Goal: Task Accomplishment & Management: Complete application form

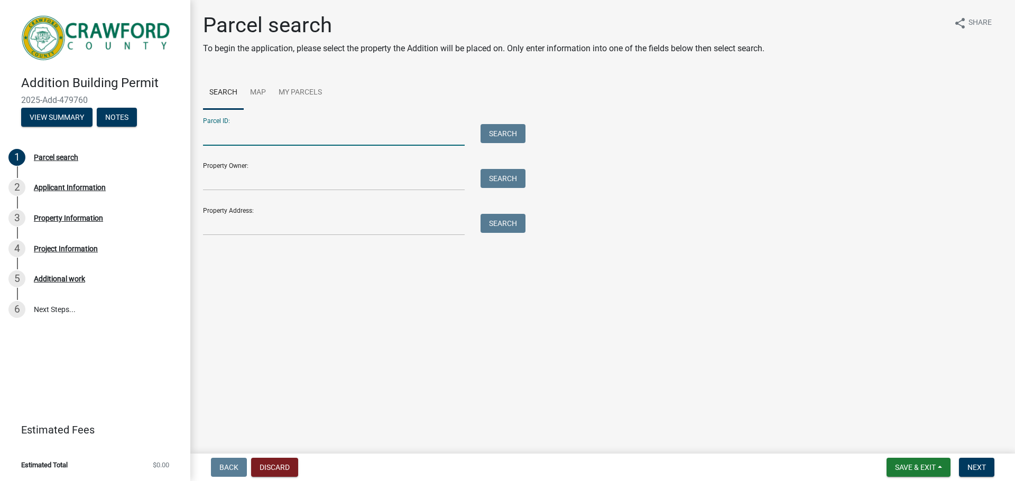
click at [250, 142] on input "Parcel ID:" at bounding box center [334, 135] width 262 height 22
click at [227, 240] on div "Parcel search To begin the application, please select the property the Addition…" at bounding box center [602, 129] width 815 height 233
click at [248, 220] on input "Property Address:" at bounding box center [334, 225] width 262 height 22
click at [301, 227] on input "Property Address:" at bounding box center [334, 225] width 262 height 22
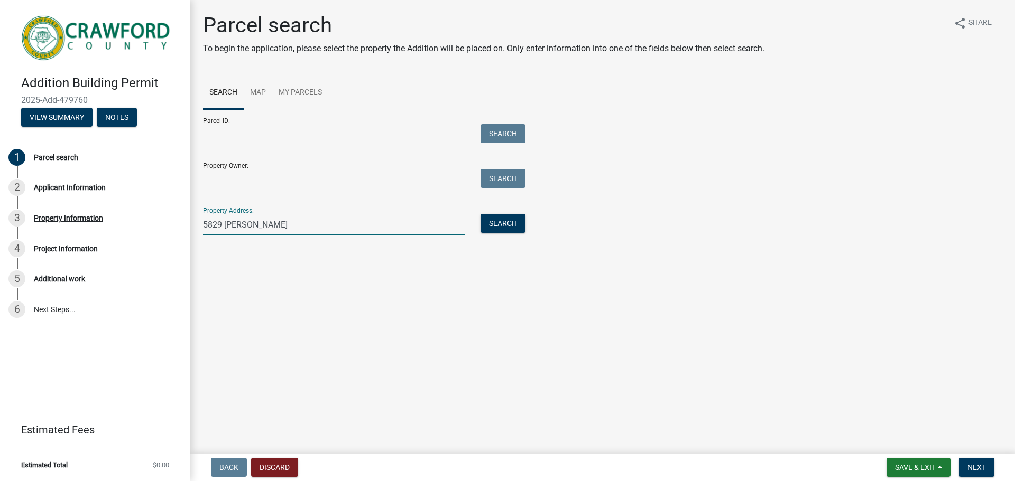
type input "[STREET_ADDRESS][PERSON_NAME]"
click at [490, 218] on button "Search" at bounding box center [502, 223] width 45 height 19
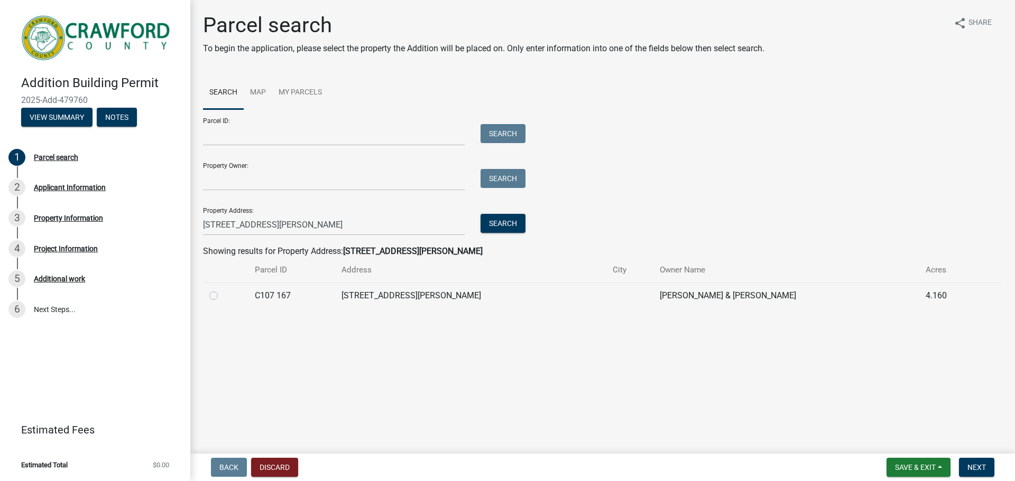
click at [222, 290] on label at bounding box center [222, 290] width 0 height 0
click at [222, 294] on 167 "radio" at bounding box center [225, 293] width 7 height 7
radio 167 "true"
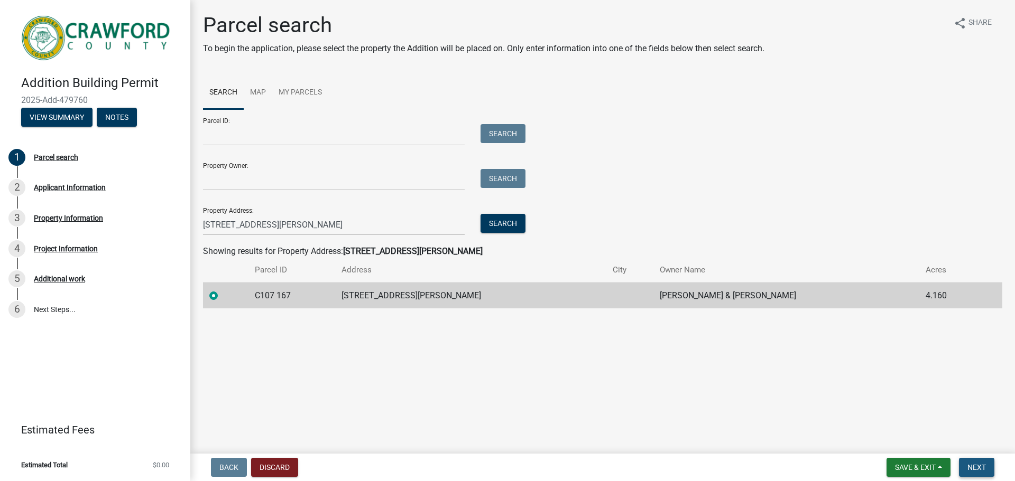
click at [980, 464] on span "Next" at bounding box center [976, 467] width 18 height 8
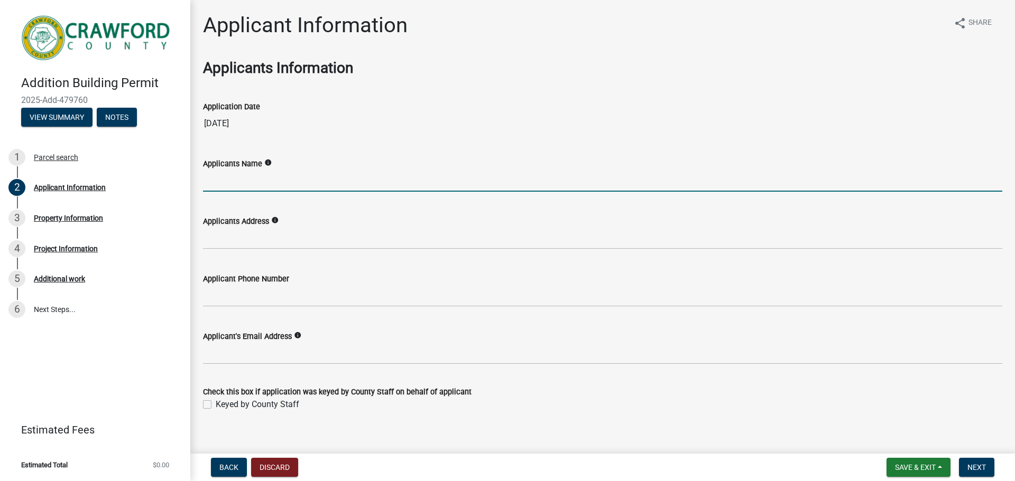
click at [255, 190] on input "Applicants Name" at bounding box center [602, 181] width 799 height 22
type input "[PERSON_NAME]"
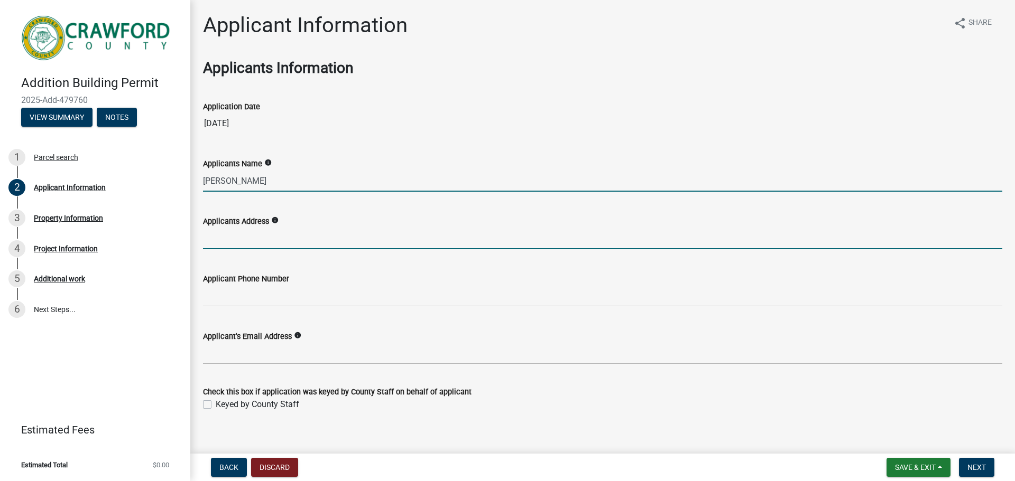
click at [275, 249] on input "Applicants Address" at bounding box center [602, 239] width 799 height 22
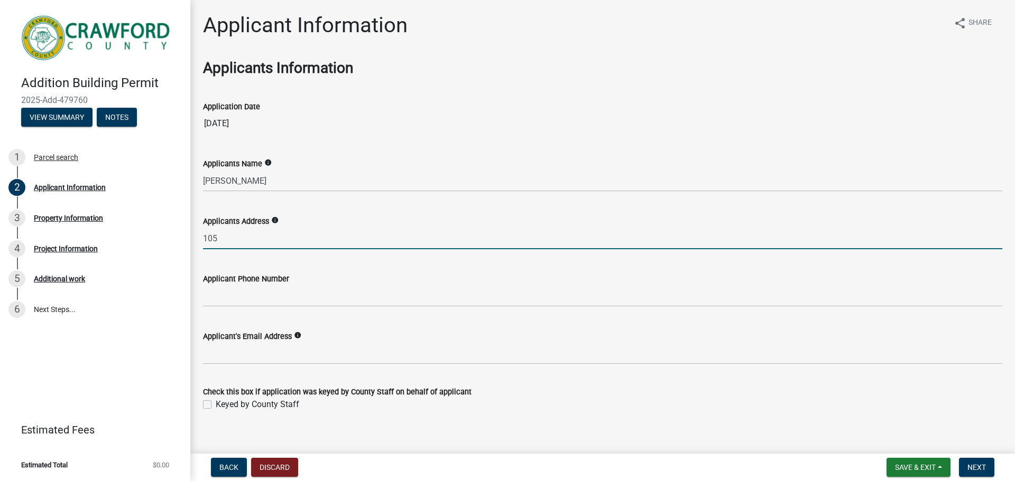
type input "[STREET_ADDRESS]"
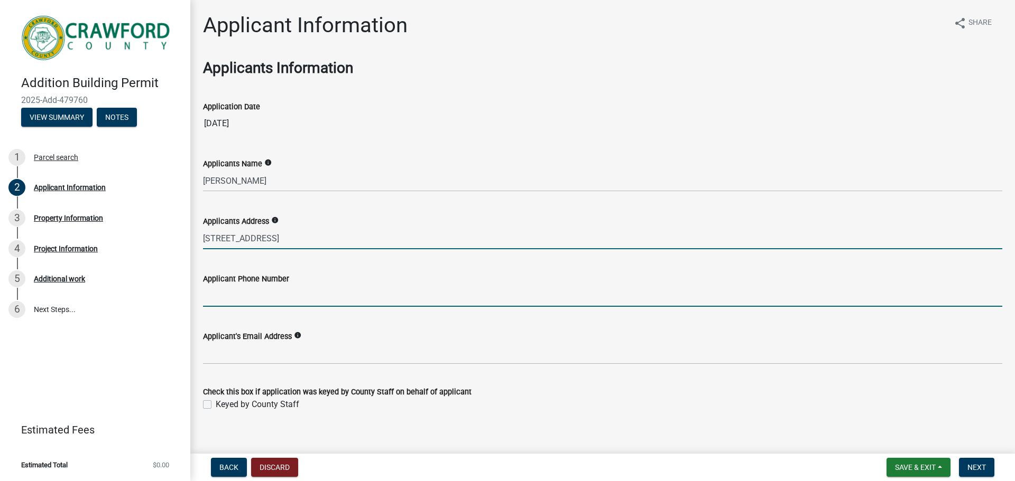
click at [265, 296] on input "Applicant Phone Number" at bounding box center [602, 296] width 799 height 22
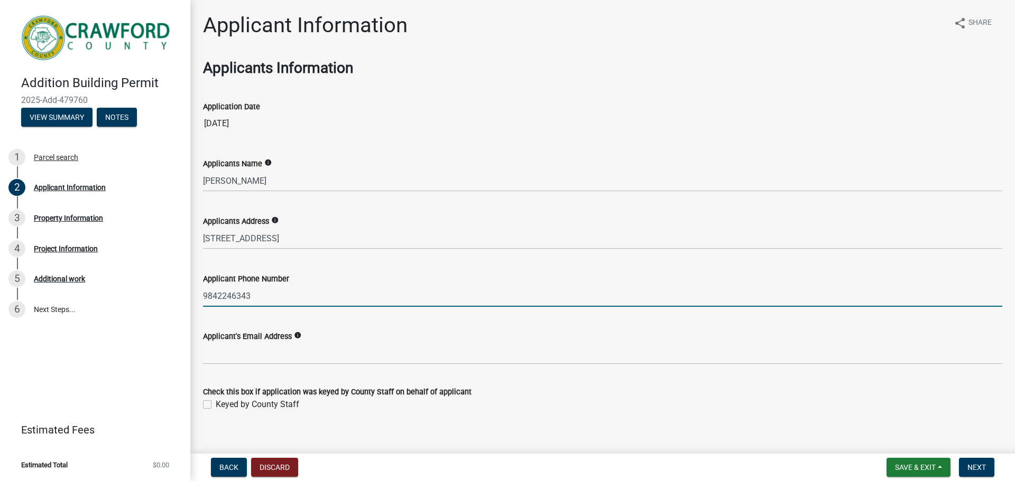
type input "9842246343"
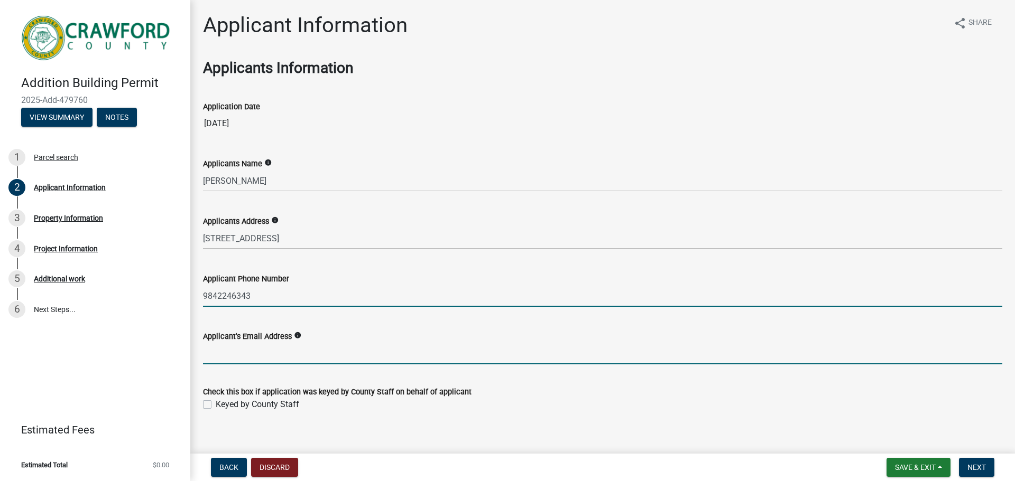
drag, startPoint x: 221, startPoint y: 360, endPoint x: 227, endPoint y: 360, distance: 5.8
click at [221, 360] on input "Applicant's Email Address" at bounding box center [602, 354] width 799 height 22
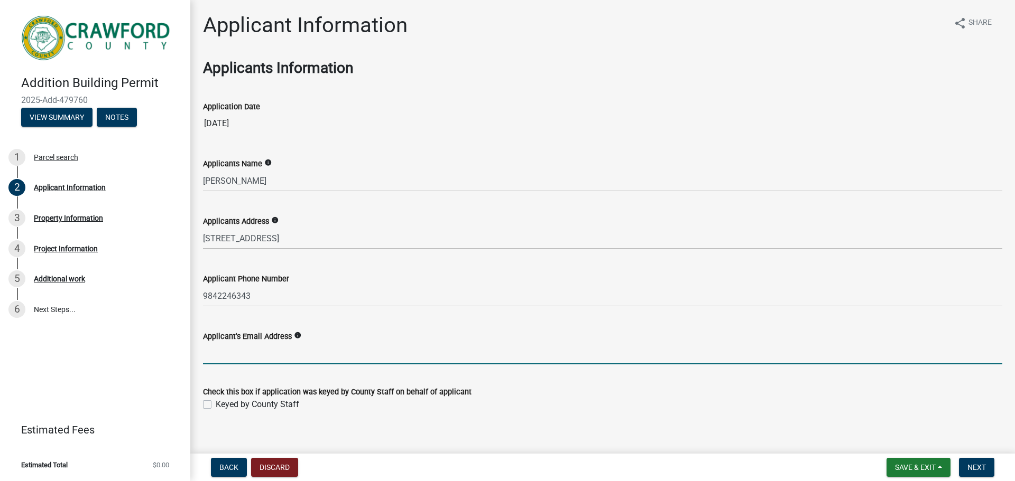
type input "[EMAIL_ADDRESS][DOMAIN_NAME]"
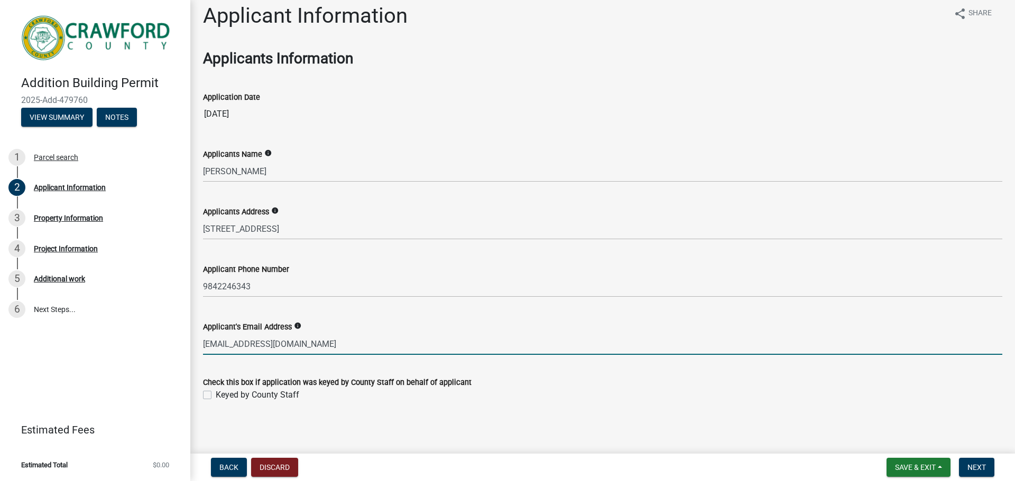
scroll to position [12, 0]
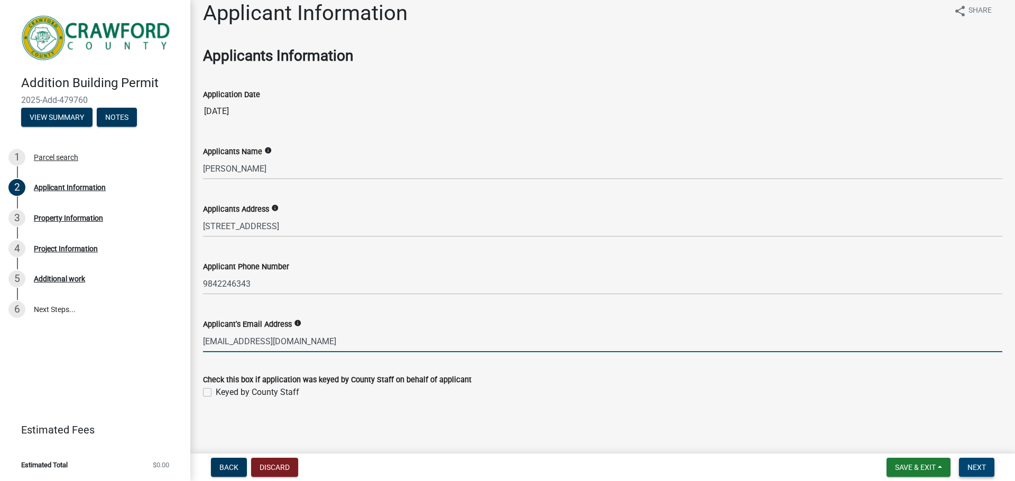
click at [972, 465] on span "Next" at bounding box center [976, 467] width 18 height 8
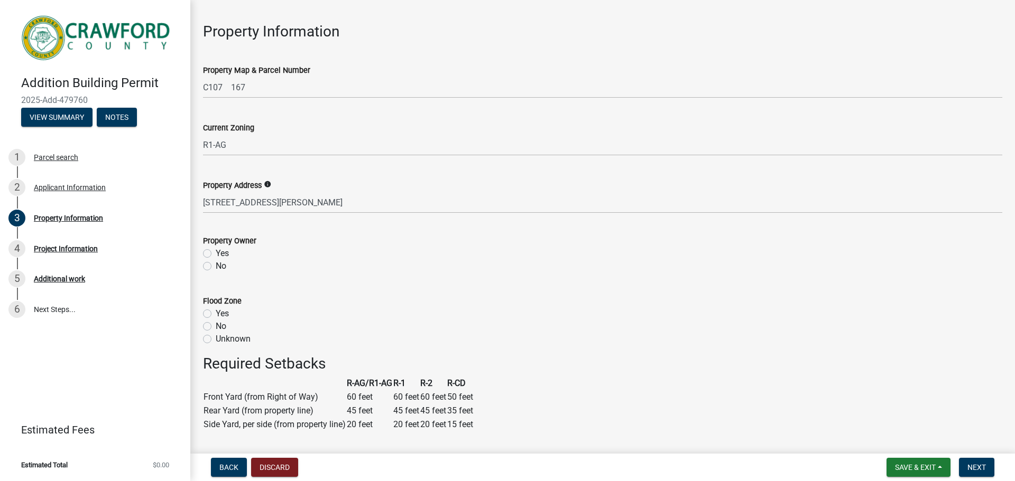
scroll to position [53, 0]
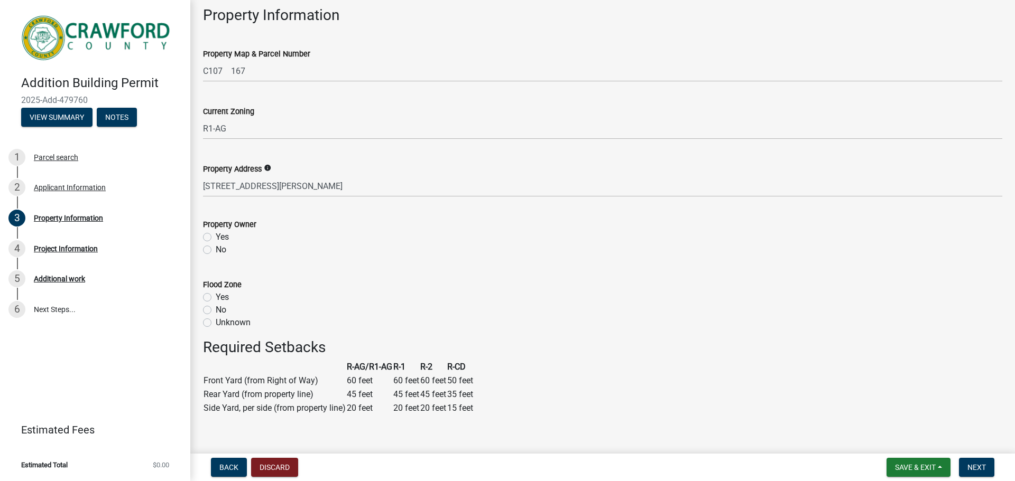
click at [216, 237] on label "Yes" at bounding box center [222, 237] width 13 height 13
click at [216, 237] on input "Yes" at bounding box center [219, 234] width 7 height 7
radio input "true"
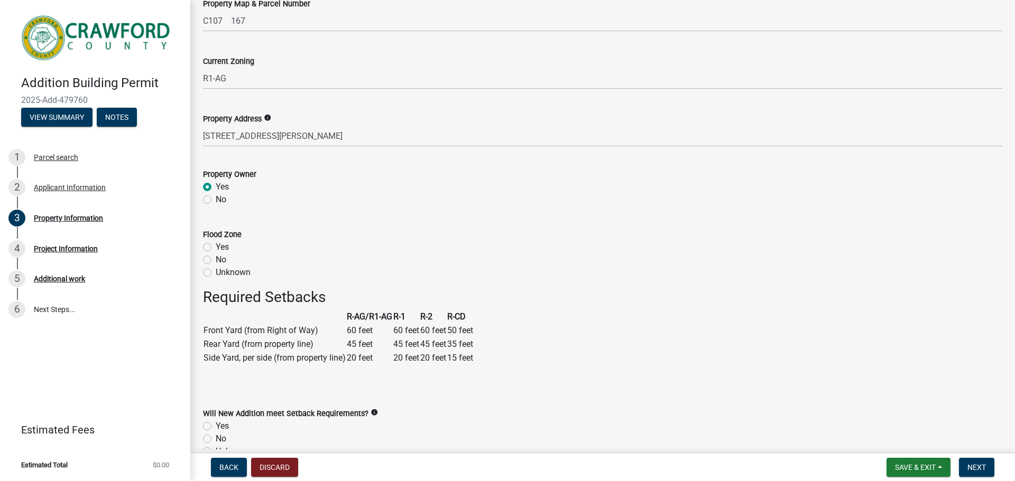
scroll to position [106, 0]
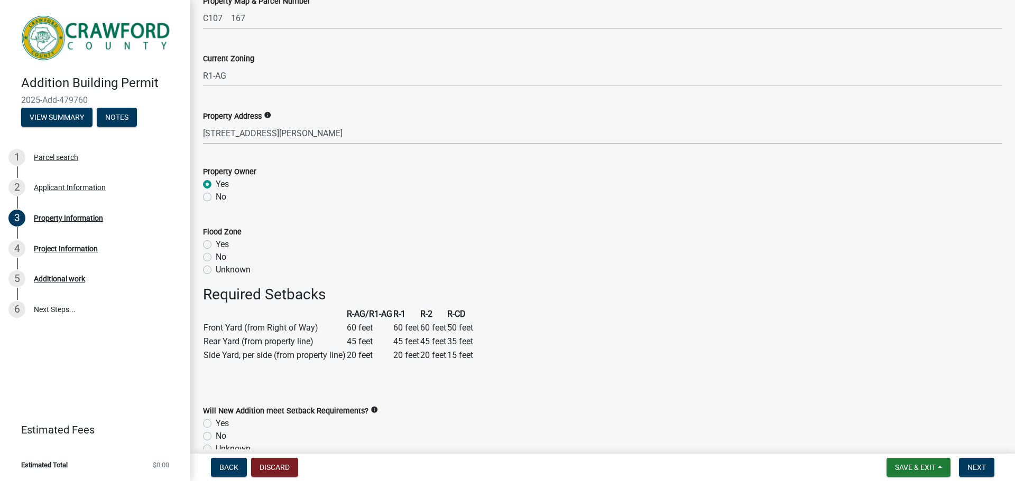
click at [216, 258] on label "No" at bounding box center [221, 257] width 11 height 13
click at [216, 258] on input "No" at bounding box center [219, 254] width 7 height 7
radio input "true"
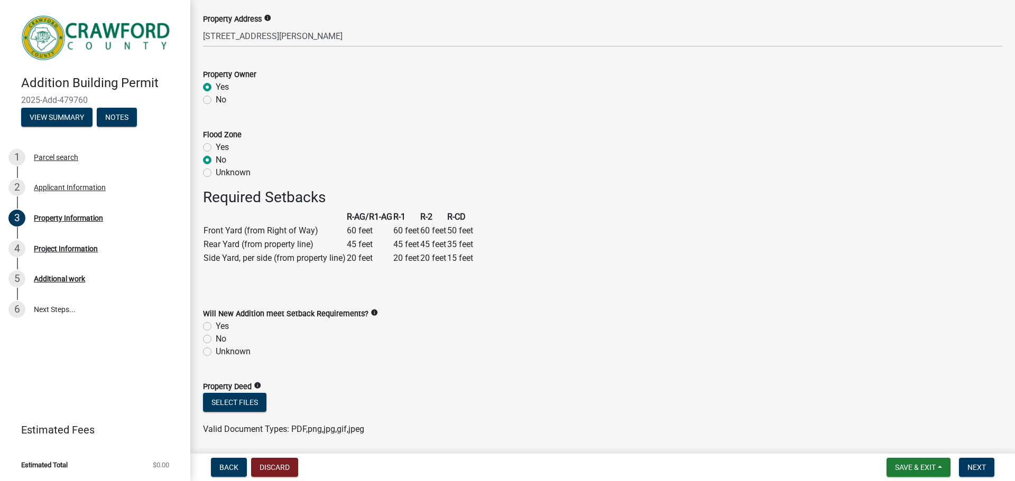
scroll to position [264, 0]
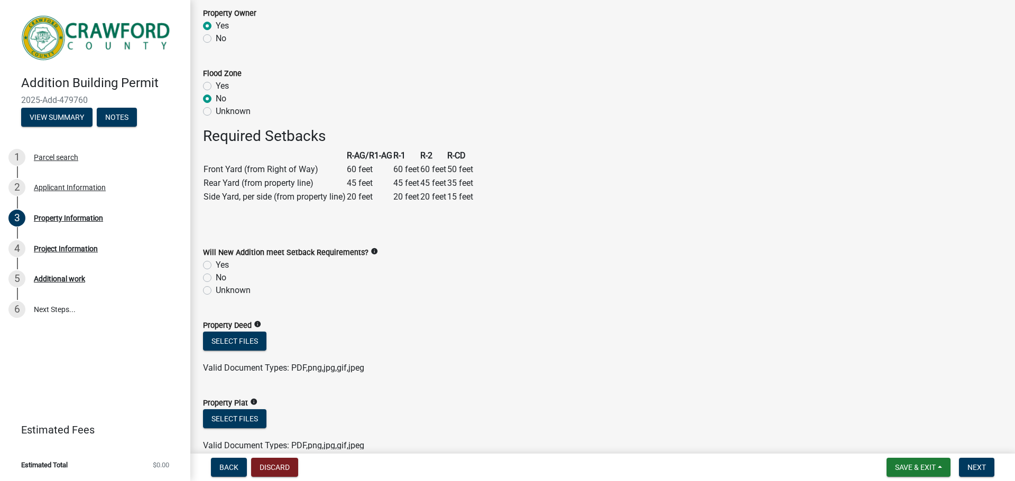
click at [216, 265] on label "Yes" at bounding box center [222, 265] width 13 height 13
click at [216, 265] on input "Yes" at bounding box center [219, 262] width 7 height 7
radio input "true"
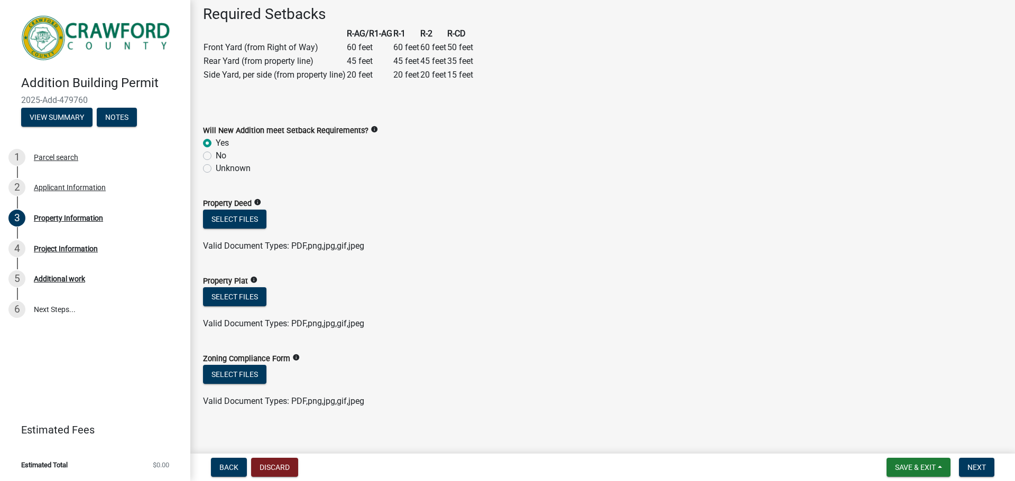
scroll to position [395, 0]
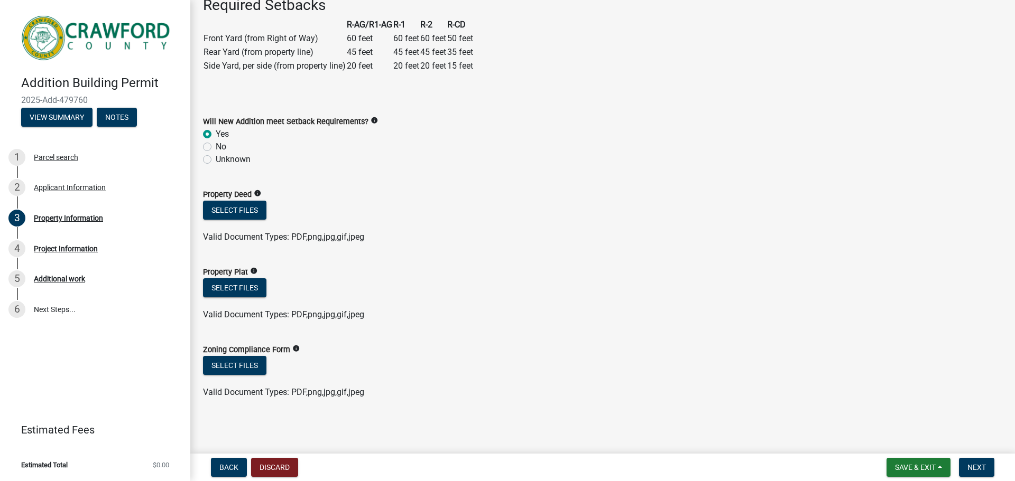
click at [294, 349] on icon "info" at bounding box center [295, 348] width 7 height 7
click at [239, 291] on button "Select files" at bounding box center [234, 287] width 63 height 19
click at [231, 278] on button "Select files" at bounding box center [234, 287] width 63 height 19
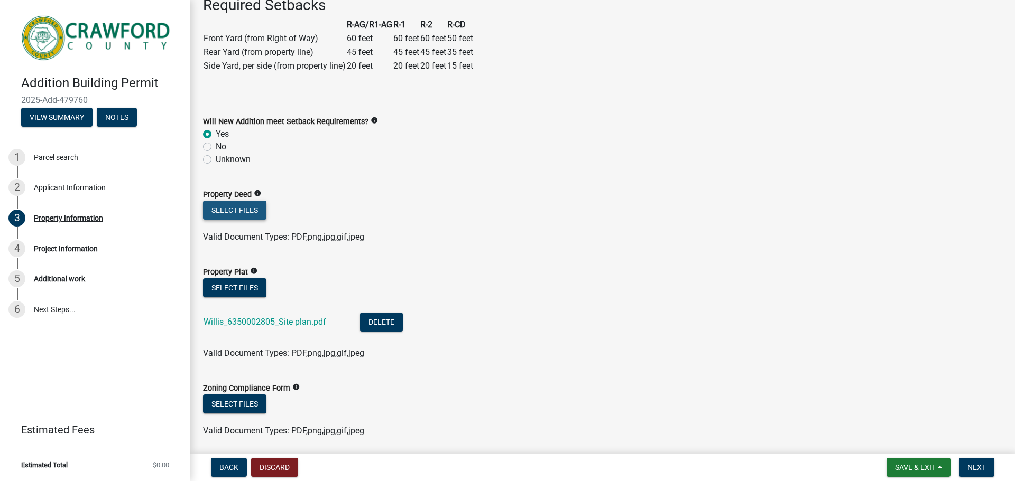
click at [238, 201] on button "Select files" at bounding box center [234, 210] width 63 height 19
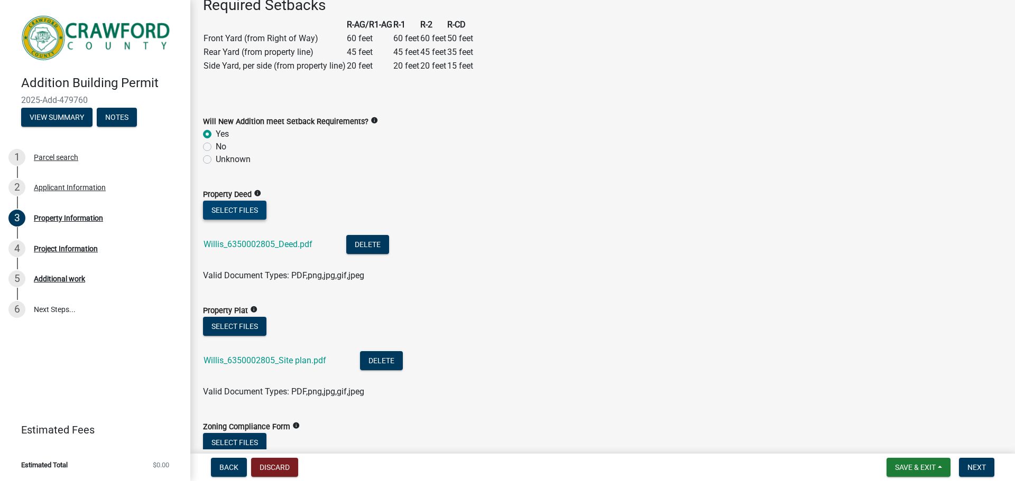
scroll to position [472, 0]
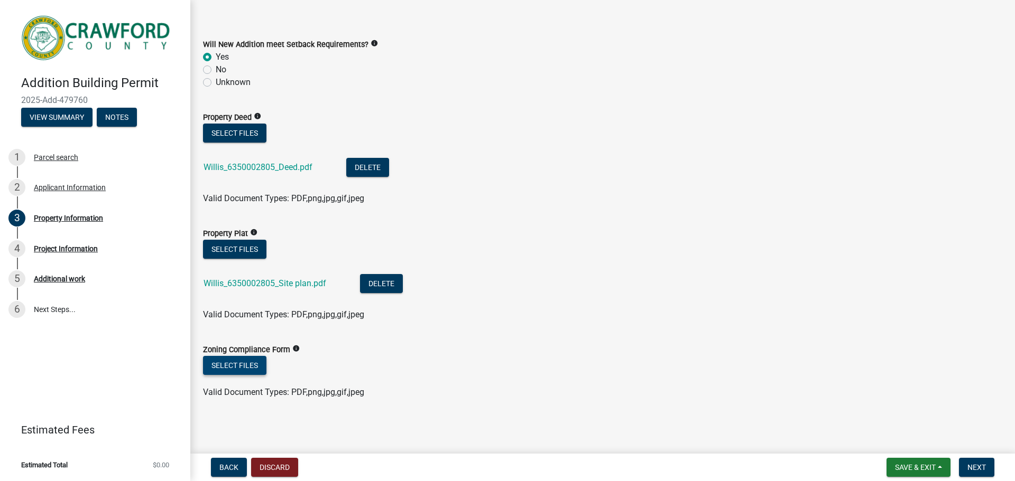
click at [225, 370] on button "Select files" at bounding box center [234, 365] width 63 height 19
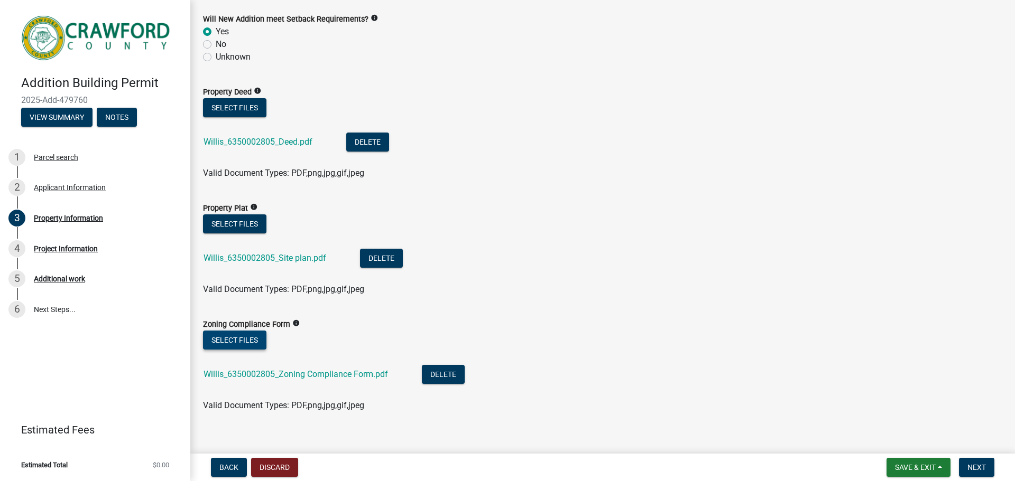
scroll to position [511, 0]
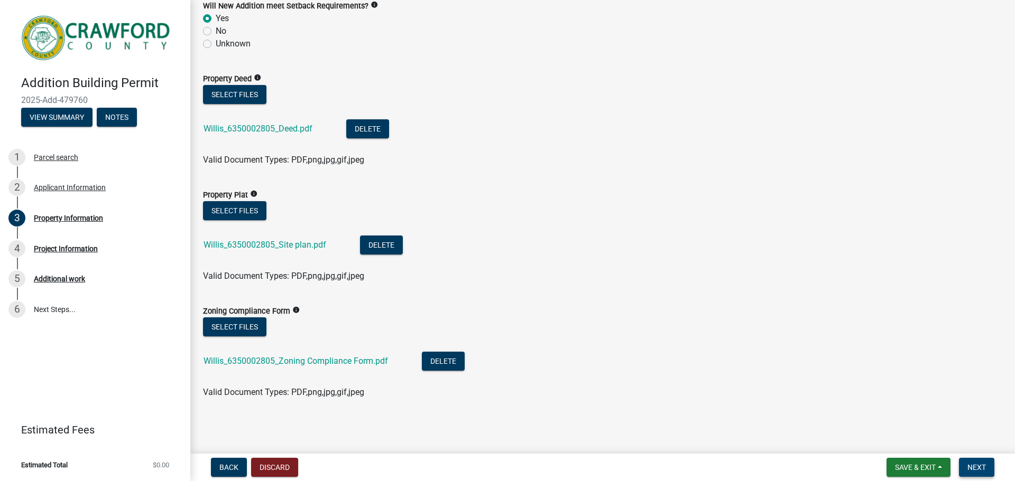
click at [979, 471] on span "Next" at bounding box center [976, 467] width 18 height 8
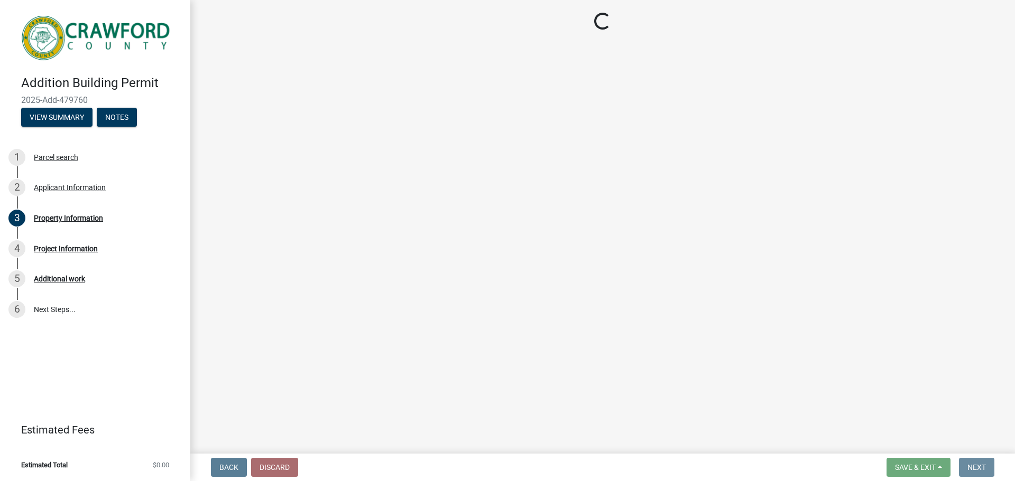
scroll to position [0, 0]
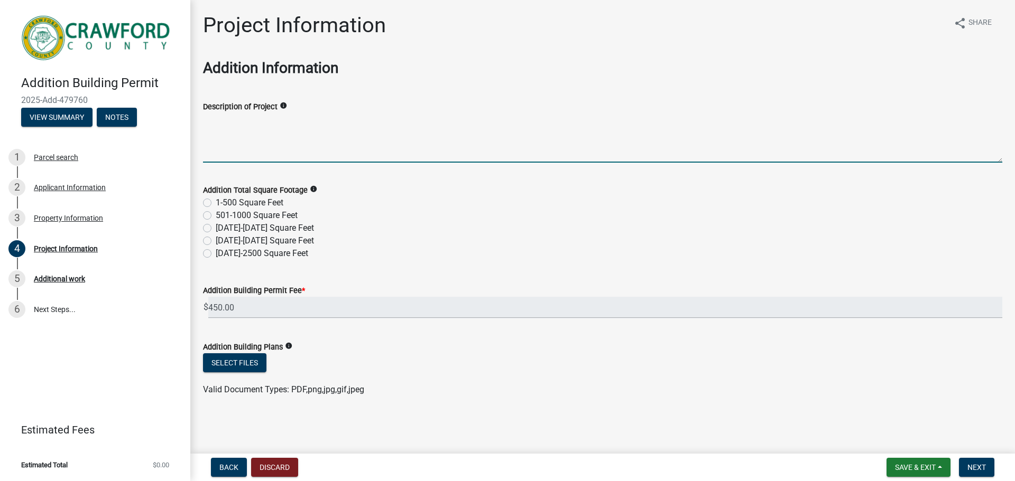
click at [246, 150] on textarea "Description of Project" at bounding box center [602, 138] width 799 height 50
type textarea "V"
click at [912, 151] on textarea "Building an addition of a studio style patio room on the existing deck. Room to…" at bounding box center [602, 138] width 799 height 50
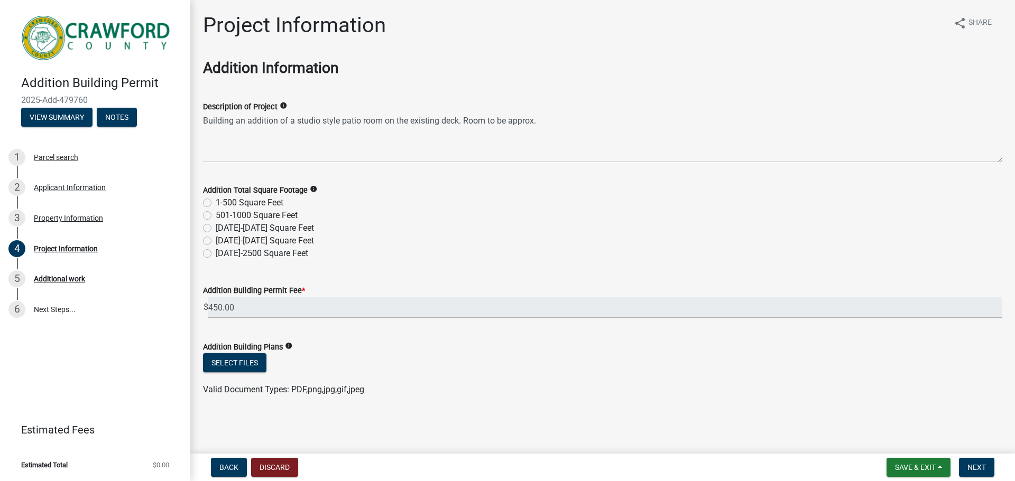
click at [601, 109] on div "Description of Project info" at bounding box center [602, 106] width 799 height 13
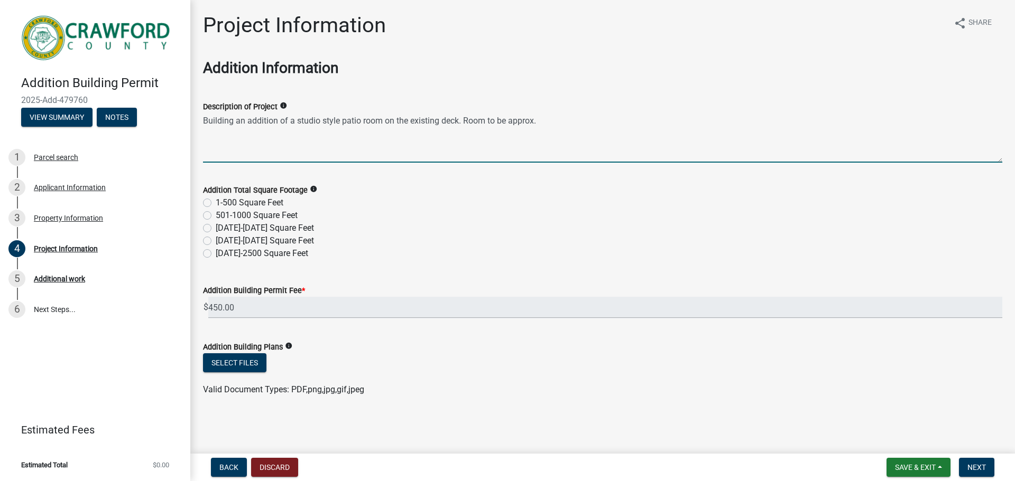
click at [588, 120] on textarea "Building an addition of a studio style patio room on the existing deck. Room to…" at bounding box center [602, 138] width 799 height 50
type textarea "Building an addition of a studio style patio room on the existing deck. Room to…"
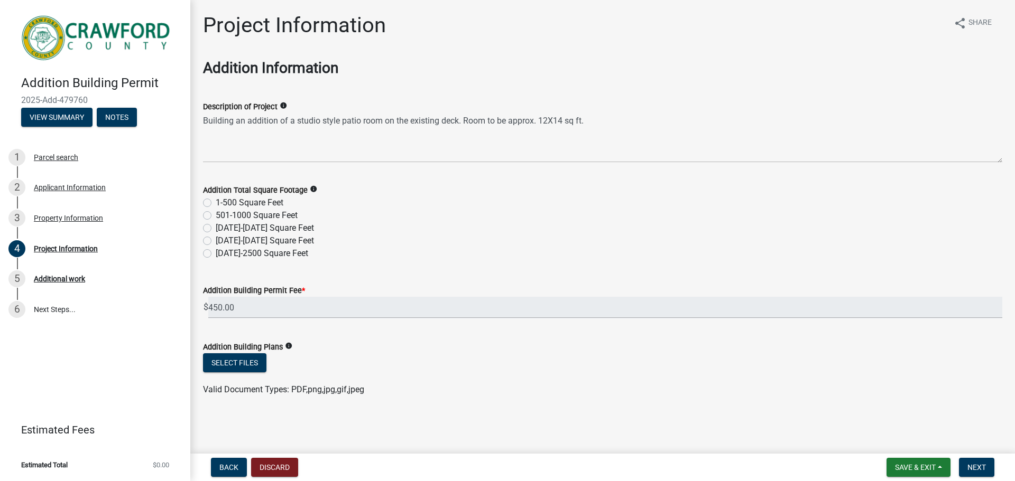
click at [201, 201] on div "Addition Total Square Footage info 1-500 Square Feet 501-1000 Square Feet [DATE…" at bounding box center [602, 215] width 815 height 89
click at [216, 203] on label "1-500 Square Feet" at bounding box center [250, 203] width 68 height 13
click at [216, 203] on input "1-500 Square Feet" at bounding box center [219, 200] width 7 height 7
radio input "true"
click at [232, 363] on button "Select files" at bounding box center [234, 363] width 63 height 19
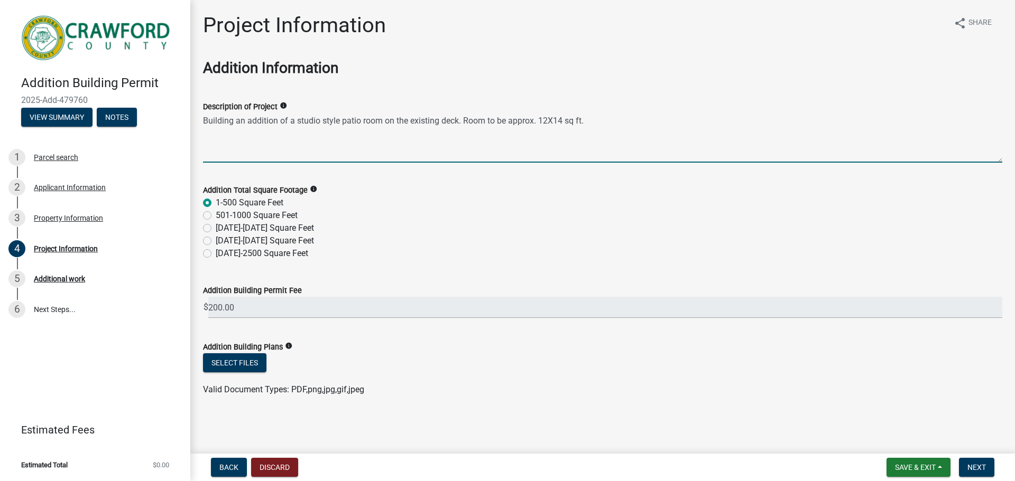
click at [607, 119] on textarea "Building an addition of a studio style patio room on the existing deck. Room to…" at bounding box center [602, 138] width 799 height 50
type textarea "Building an addition of a studio style patio room on the existing deck. Room to…"
click at [232, 370] on button "Select files" at bounding box center [234, 363] width 63 height 19
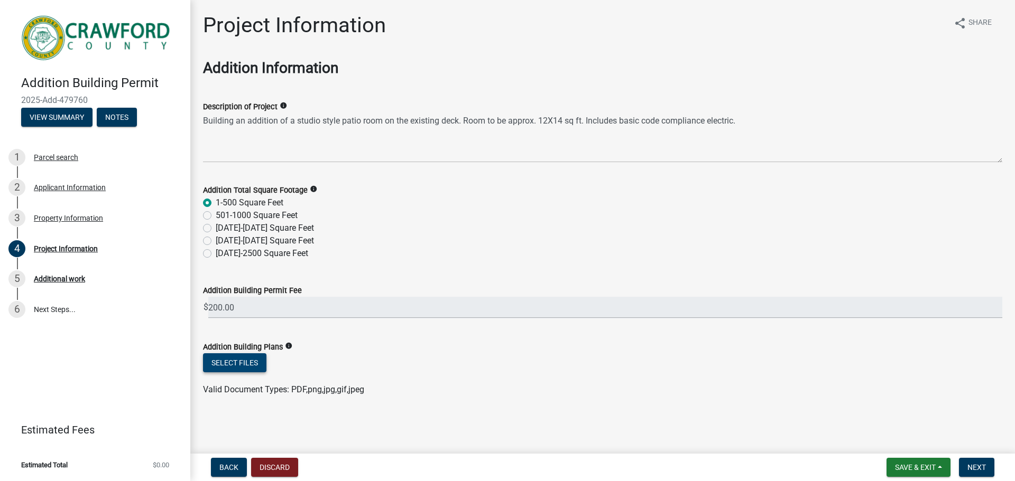
click at [239, 372] on button "Select files" at bounding box center [234, 363] width 63 height 19
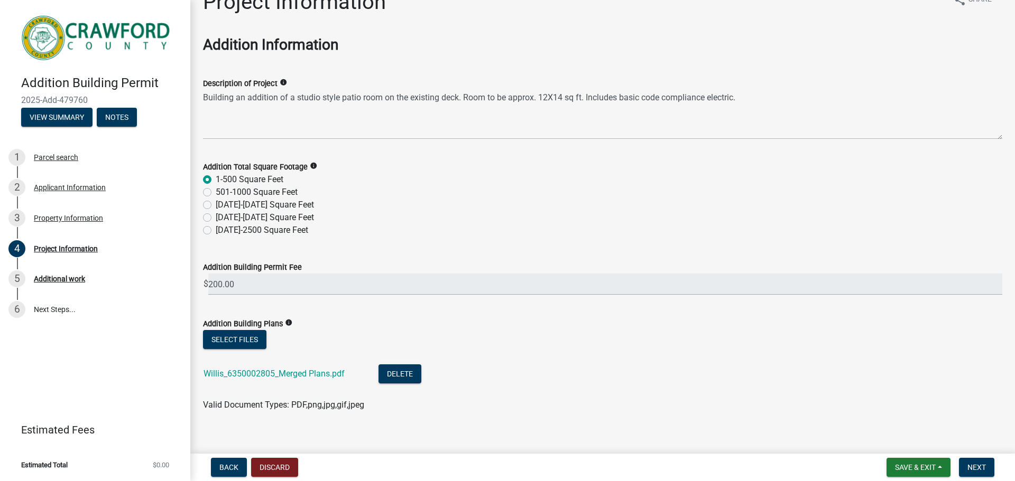
scroll to position [36, 0]
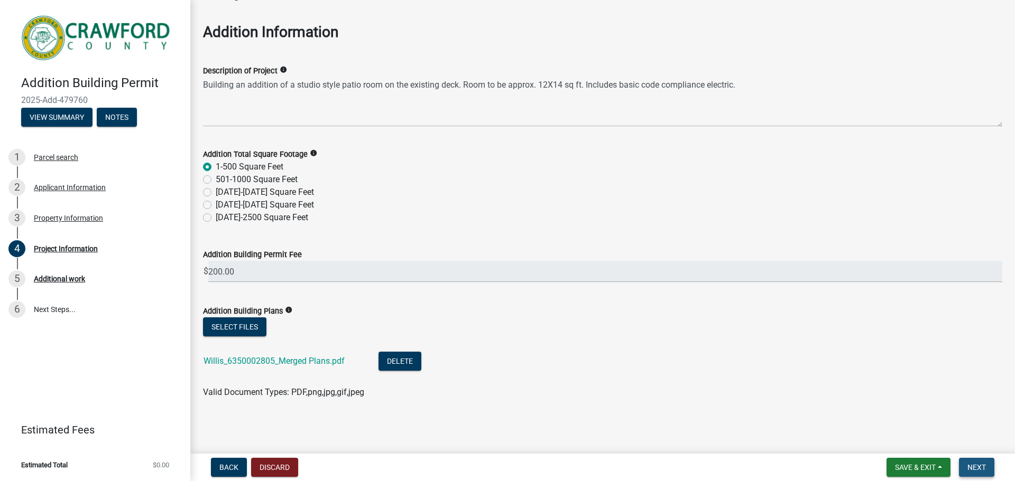
drag, startPoint x: 974, startPoint y: 469, endPoint x: 1006, endPoint y: 469, distance: 31.7
click at [974, 469] on span "Next" at bounding box center [976, 467] width 18 height 8
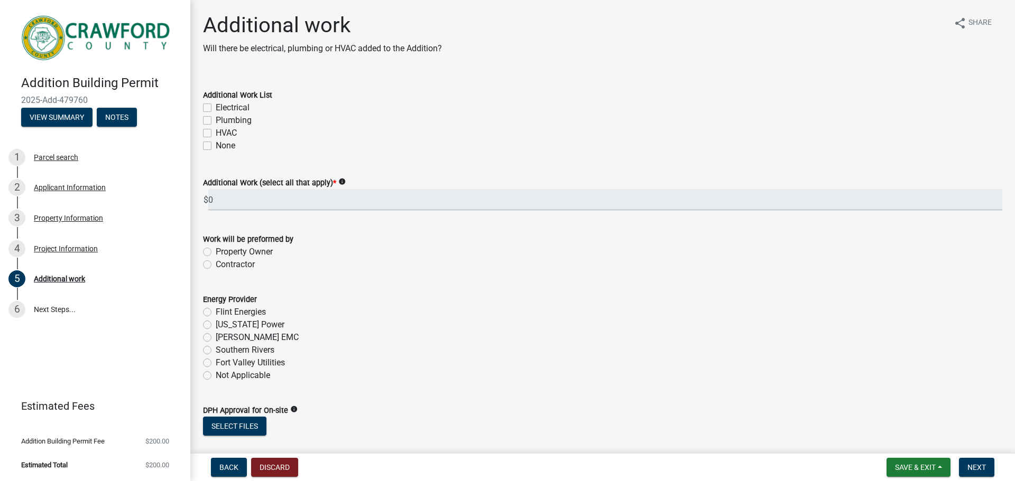
drag, startPoint x: 209, startPoint y: 107, endPoint x: 235, endPoint y: 134, distance: 37.0
click at [216, 107] on label "Electrical" at bounding box center [233, 107] width 34 height 13
click at [216, 107] on input "Electrical" at bounding box center [219, 104] width 7 height 7
checkbox input "true"
checkbox input "false"
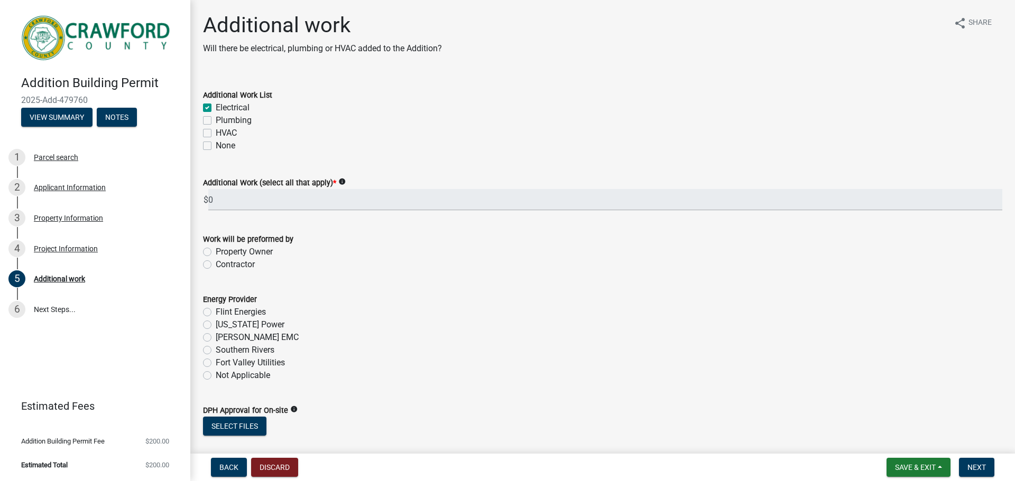
checkbox input "false"
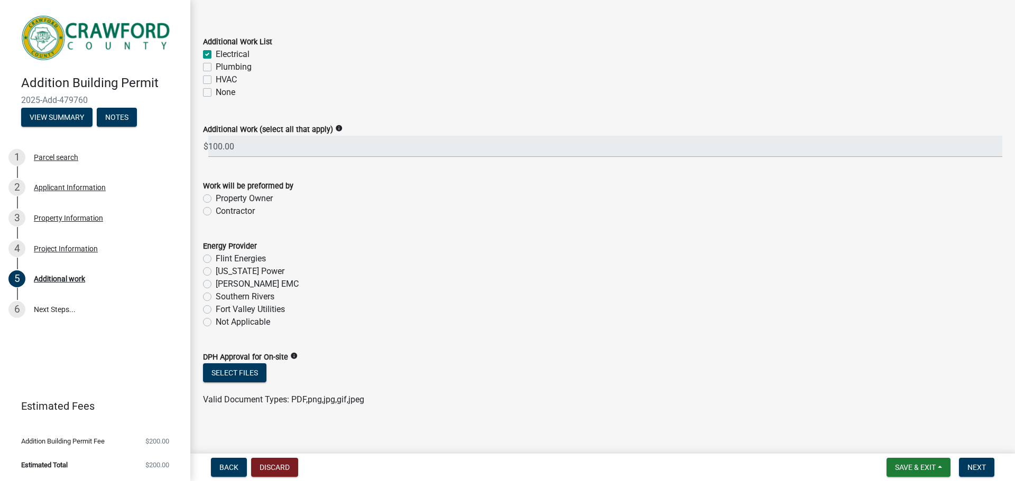
scroll to position [61, 0]
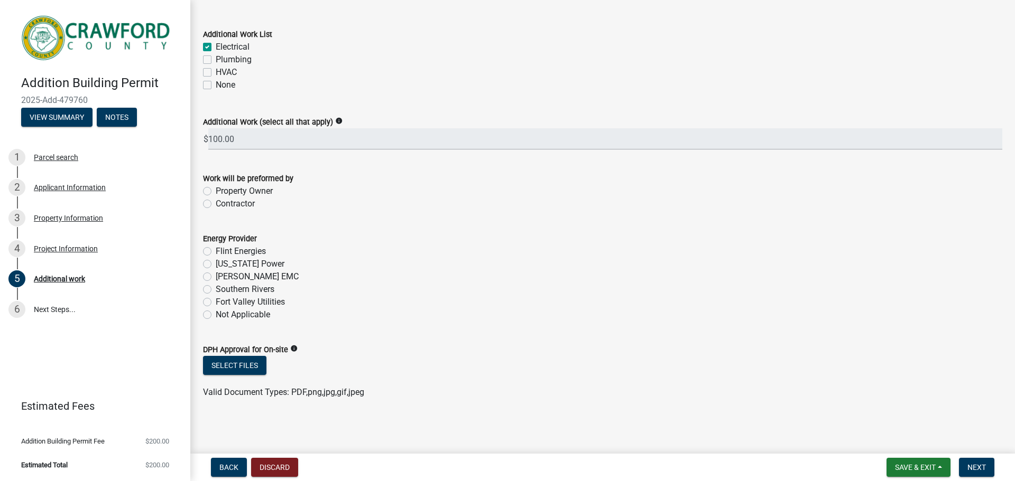
click at [216, 207] on label "Contractor" at bounding box center [235, 204] width 39 height 13
click at [216, 204] on input "Contractor" at bounding box center [219, 201] width 7 height 7
radio input "true"
click at [216, 317] on label "Not Applicable" at bounding box center [243, 315] width 54 height 13
click at [216, 315] on input "Not Applicable" at bounding box center [219, 312] width 7 height 7
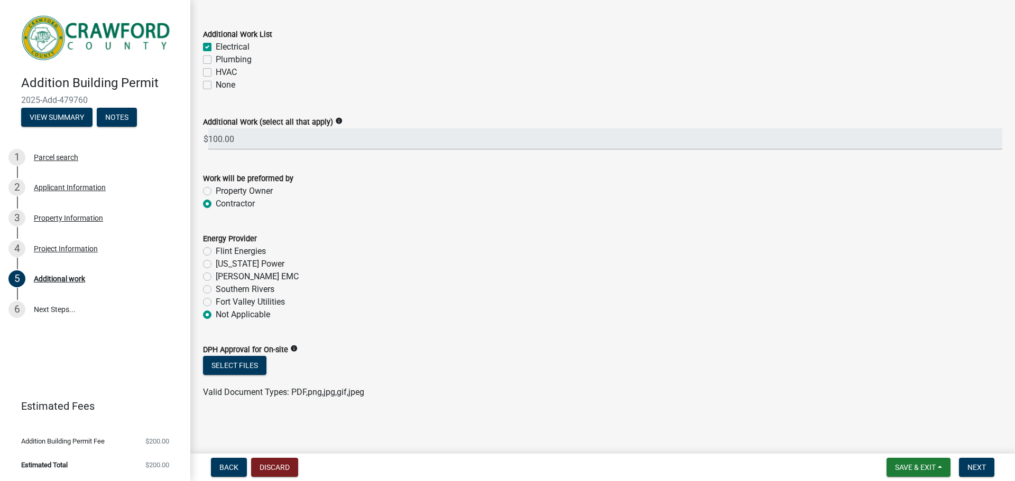
radio input "true"
click at [977, 467] on span "Next" at bounding box center [976, 467] width 18 height 8
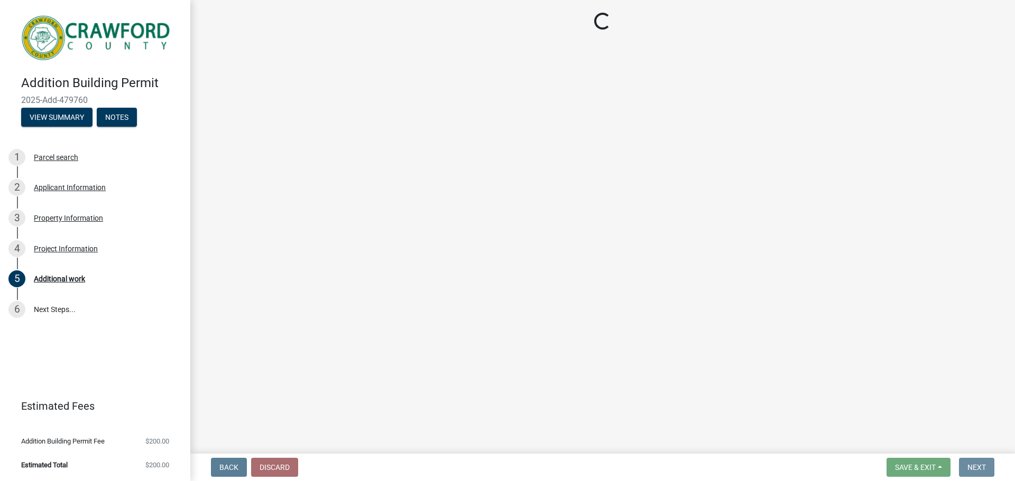
scroll to position [0, 0]
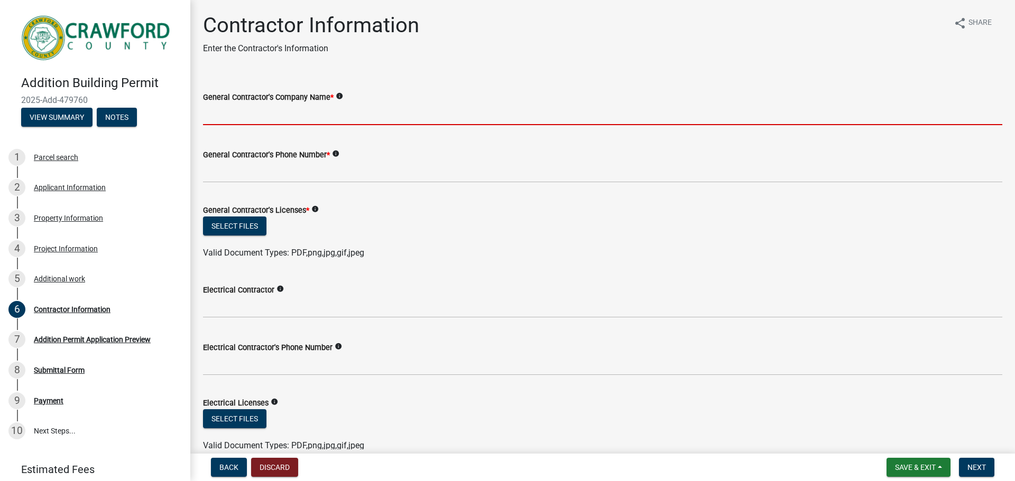
click at [277, 122] on input "General Contractor's Company Name *" at bounding box center [602, 115] width 799 height 22
type input "Great Day Improvements LLC"
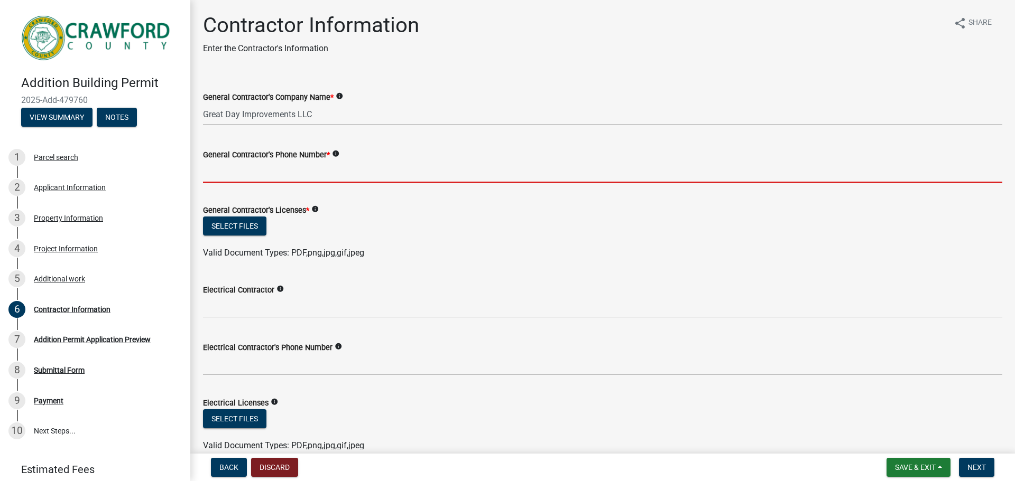
click at [269, 176] on input "General Contractor's Phone Number *" at bounding box center [602, 172] width 799 height 22
type input "9842246343"
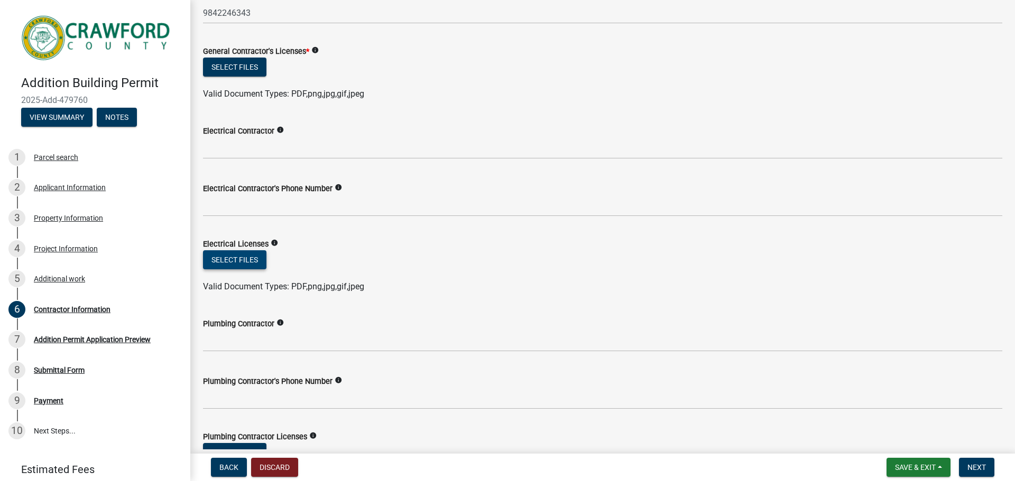
scroll to position [159, 0]
click at [233, 71] on button "Select files" at bounding box center [234, 67] width 63 height 19
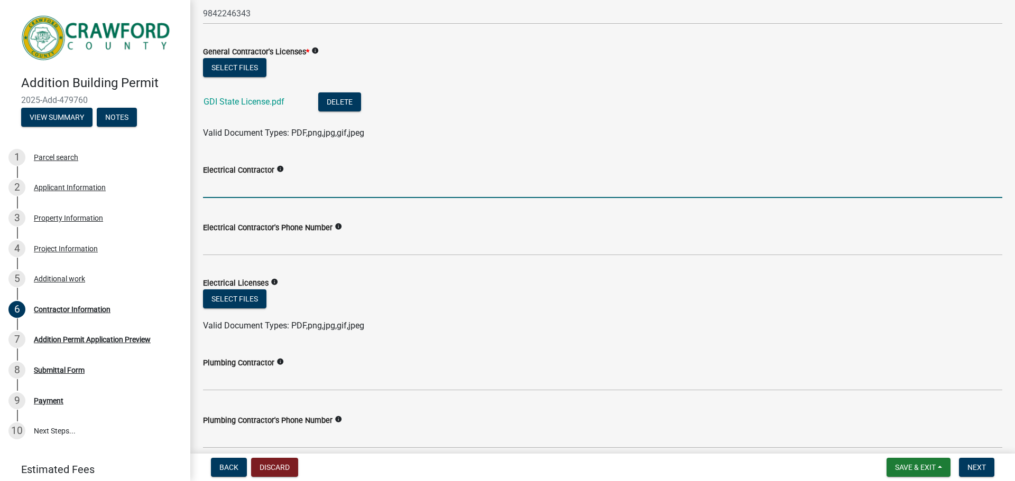
click at [259, 193] on input "Electrical Contractor" at bounding box center [602, 187] width 799 height 22
type input "C"
type input "Mr. Electric"
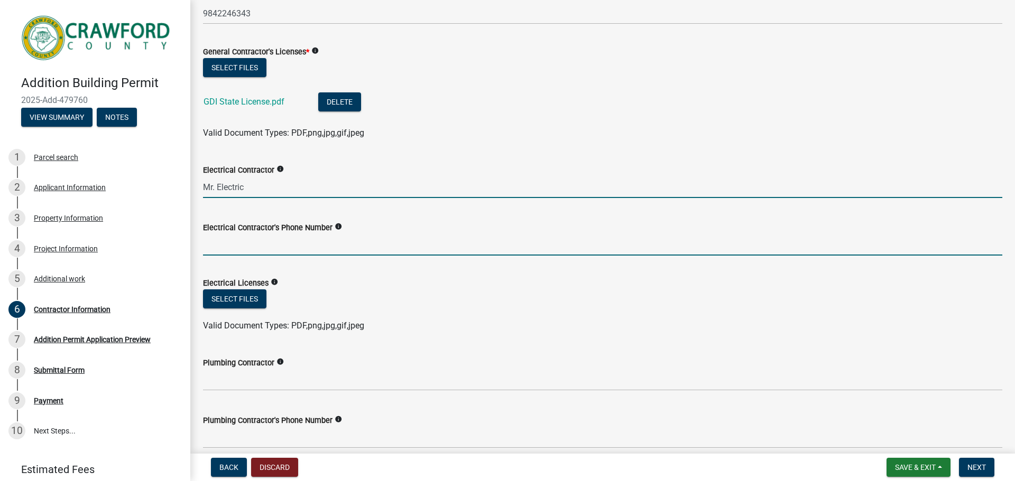
click at [272, 238] on input "Electrical Contractor's Phone Number" at bounding box center [602, 245] width 799 height 22
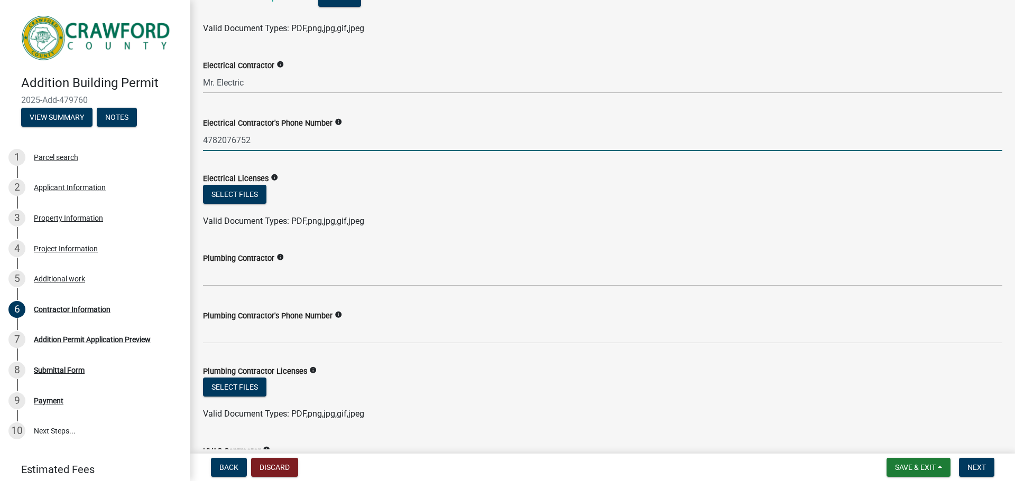
scroll to position [264, 0]
type input "4782076752"
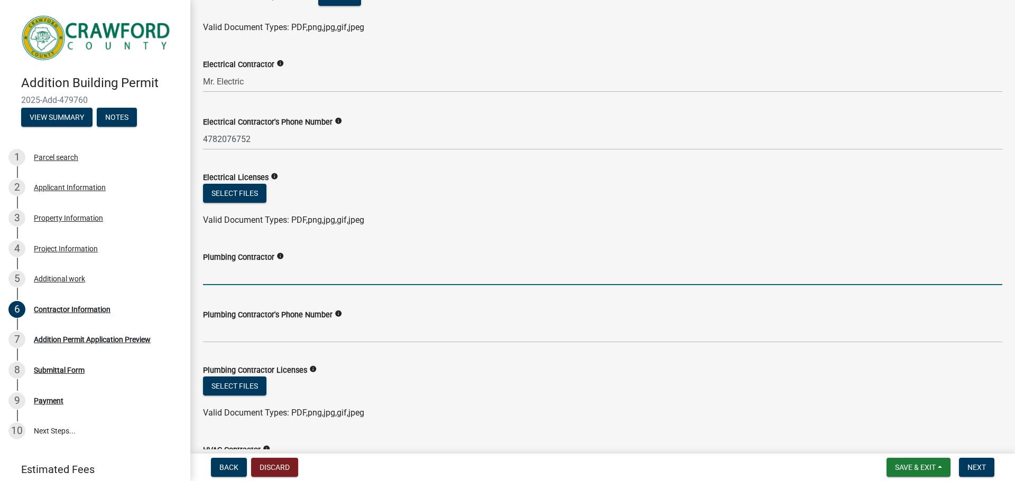
click at [341, 272] on input "Plumbing Contractor" at bounding box center [602, 275] width 799 height 22
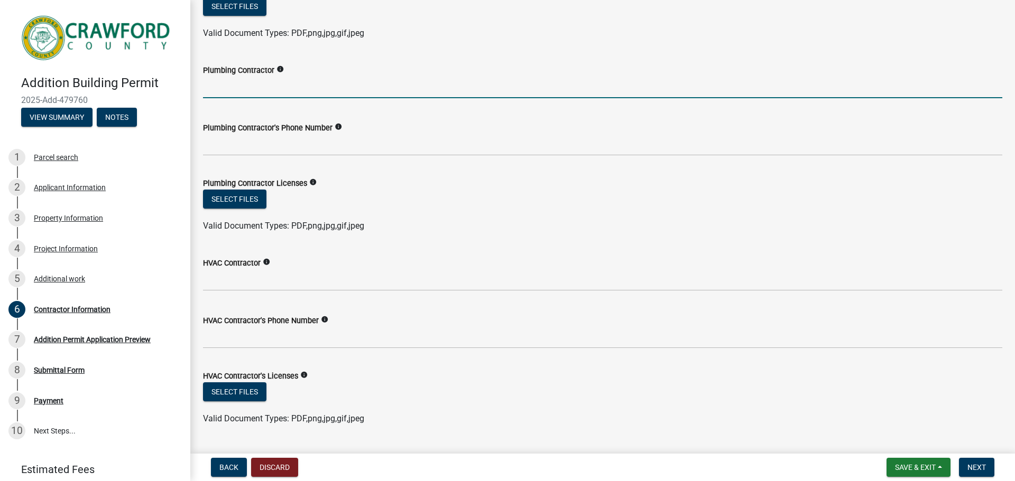
scroll to position [478, 0]
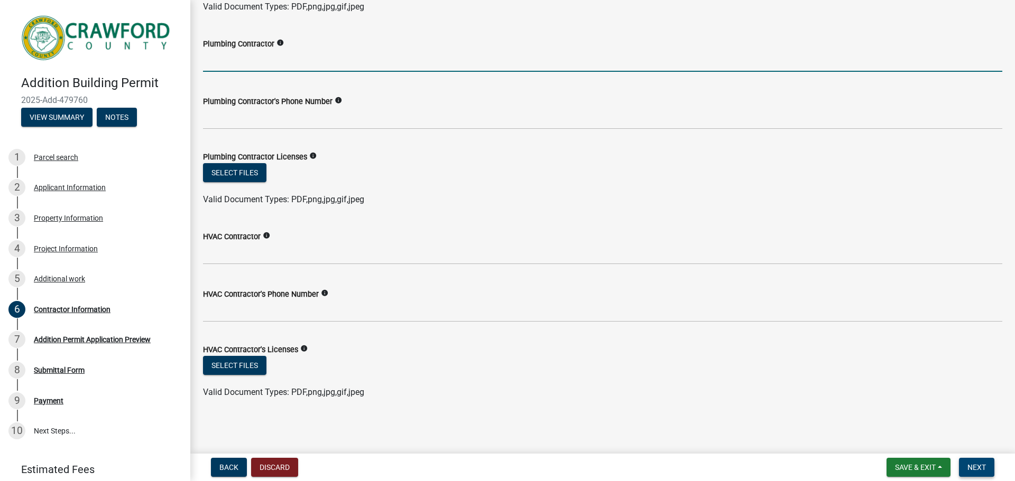
click at [980, 466] on span "Next" at bounding box center [976, 467] width 18 height 8
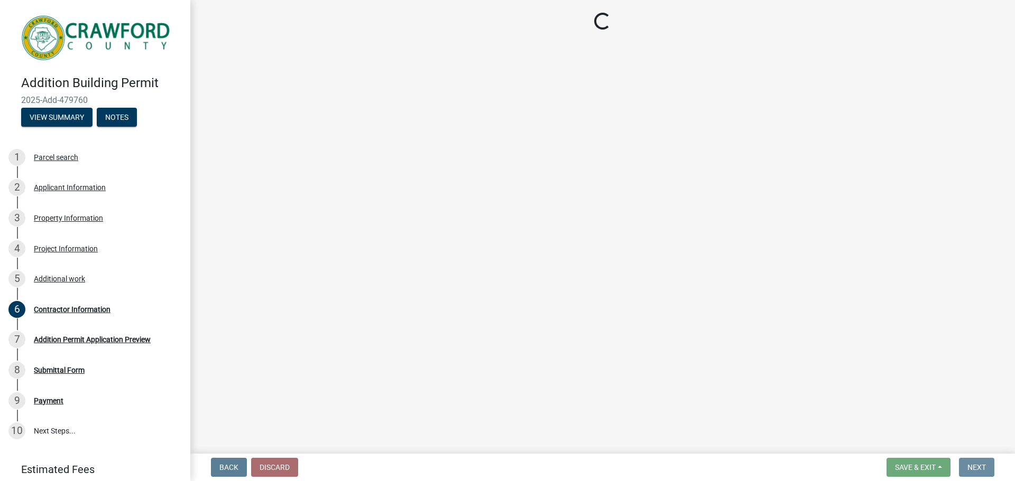
scroll to position [0, 0]
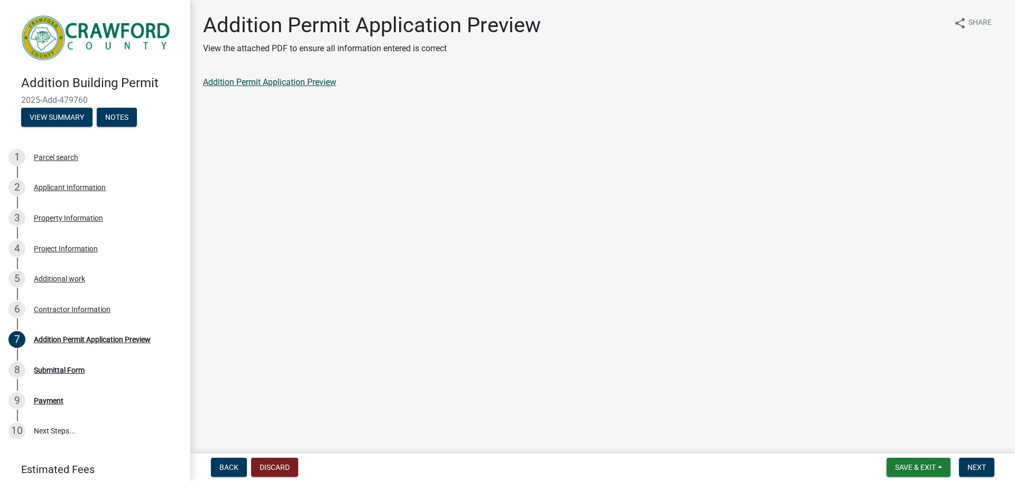
click at [244, 82] on link "Addition Permit Application Preview" at bounding box center [269, 82] width 133 height 10
click at [977, 468] on span "Next" at bounding box center [976, 467] width 18 height 8
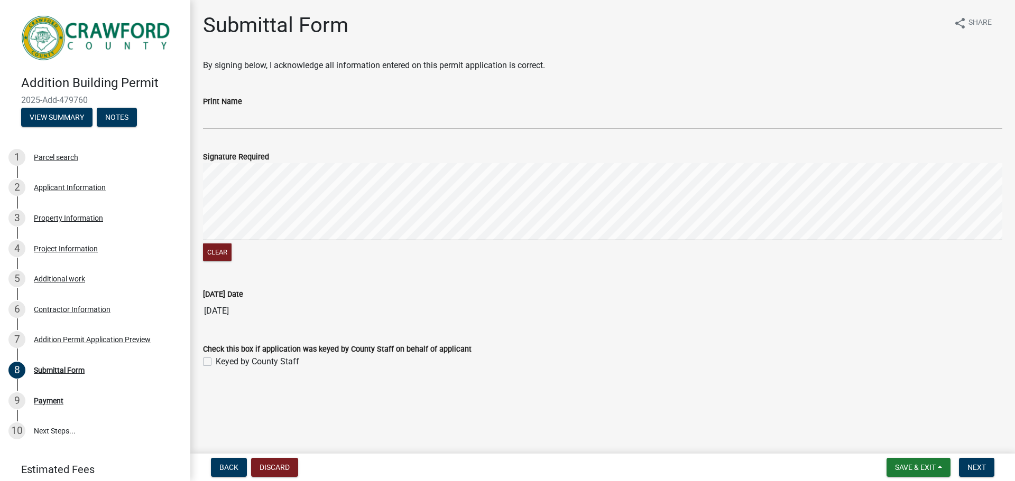
click at [298, 104] on div "Print Name" at bounding box center [602, 101] width 799 height 13
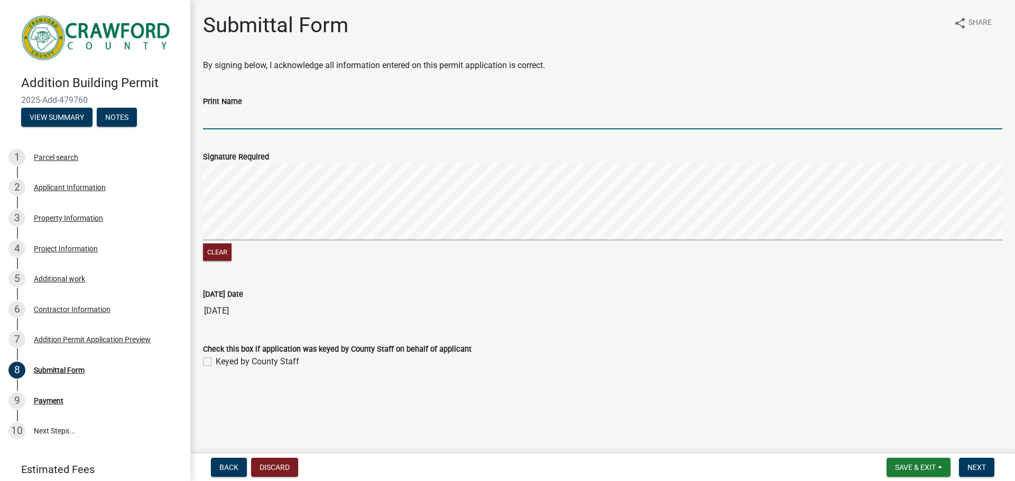
click at [277, 119] on input "Print Name" at bounding box center [602, 119] width 799 height 22
type input "[PERSON_NAME]"
click at [984, 464] on span "Next" at bounding box center [976, 467] width 18 height 8
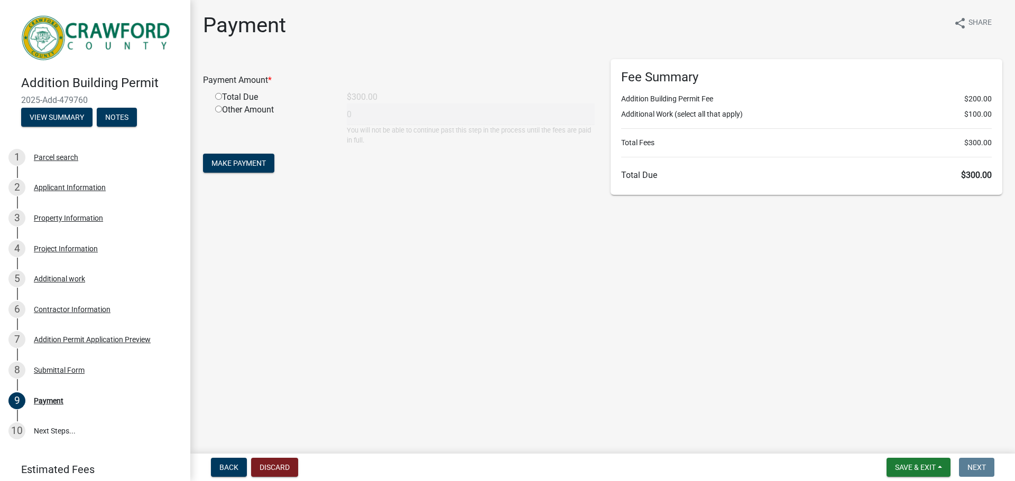
click at [226, 104] on div "Other Amount" at bounding box center [273, 125] width 132 height 42
click at [218, 95] on input "radio" at bounding box center [218, 96] width 7 height 7
radio input "true"
type input "300"
click at [248, 168] on button "Make Payment" at bounding box center [238, 163] width 71 height 19
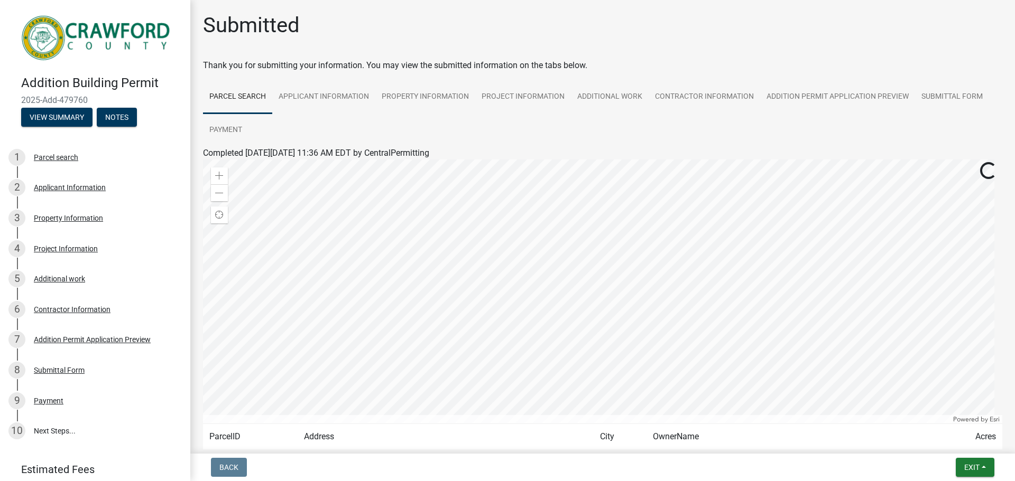
drag, startPoint x: 88, startPoint y: 96, endPoint x: 22, endPoint y: 96, distance: 66.1
click at [16, 96] on div "Addition Building Permit 2025-Add-479760 View Summary Notes" at bounding box center [94, 98] width 173 height 62
copy span "2025-Add-479760"
click at [969, 466] on span "Exit" at bounding box center [971, 467] width 15 height 8
click at [960, 445] on button "Save & Exit" at bounding box center [951, 439] width 85 height 25
